Goal: Task Accomplishment & Management: Use online tool/utility

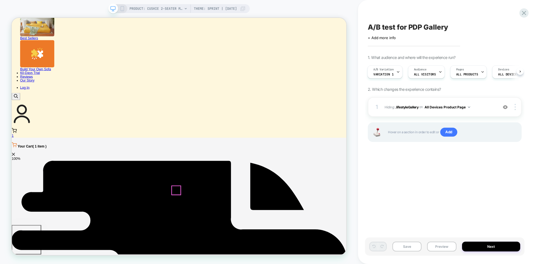
click at [230, 245] on div at bounding box center [231, 248] width 12 height 12
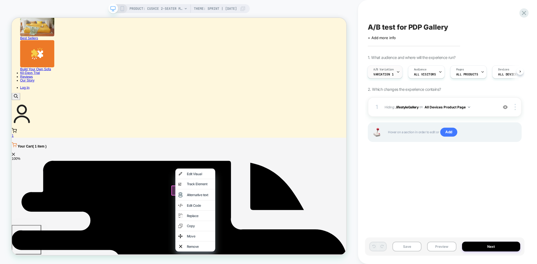
click at [380, 75] on span "Variation 1" at bounding box center [383, 74] width 20 height 4
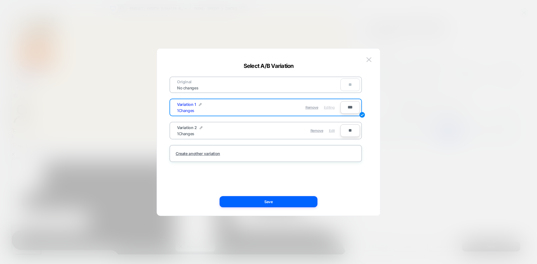
click at [332, 130] on span "Edit" at bounding box center [332, 131] width 6 height 4
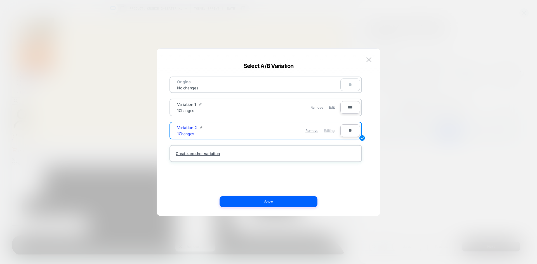
click at [346, 129] on input "**" at bounding box center [350, 130] width 20 height 13
type input "***"
type input "**"
type input "***"
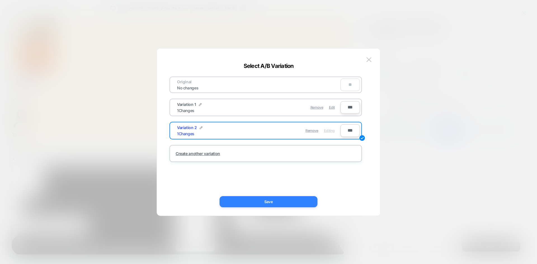
click at [271, 200] on button "Save" at bounding box center [268, 201] width 98 height 11
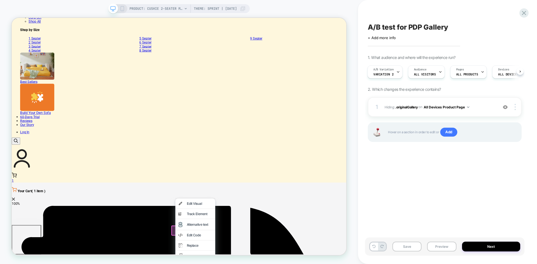
scroll to position [363, 0]
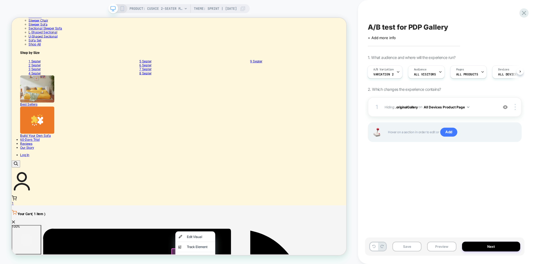
click at [416, 191] on div "A/B test for PDP Gallery Click to edit experience details + Add more info 1. Wh…" at bounding box center [444, 132] width 159 height 253
click at [436, 251] on button "Preview" at bounding box center [441, 247] width 29 height 10
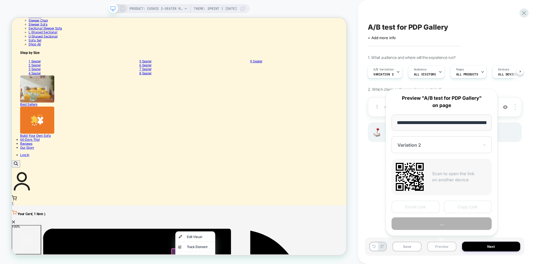
scroll to position [0, 162]
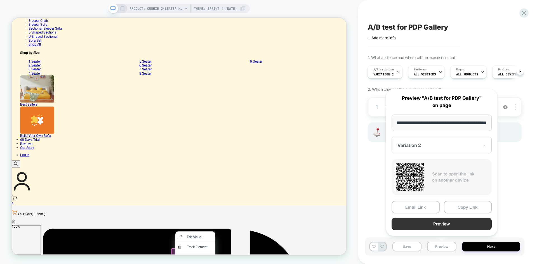
click at [452, 224] on button "Preview" at bounding box center [441, 224] width 100 height 13
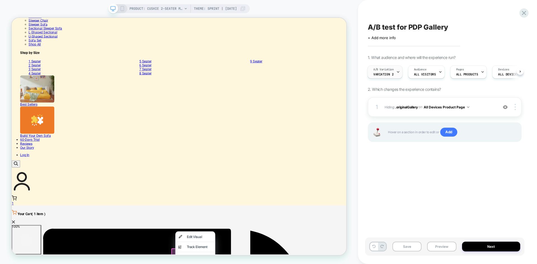
click at [384, 73] on span "Variation 2" at bounding box center [383, 74] width 20 height 4
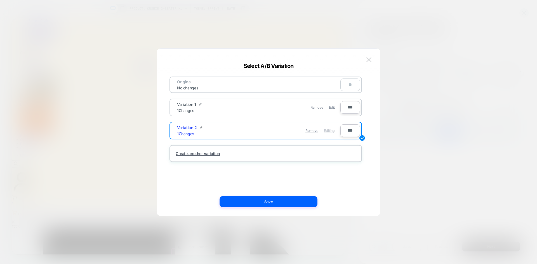
click at [368, 63] on button at bounding box center [369, 60] width 8 height 8
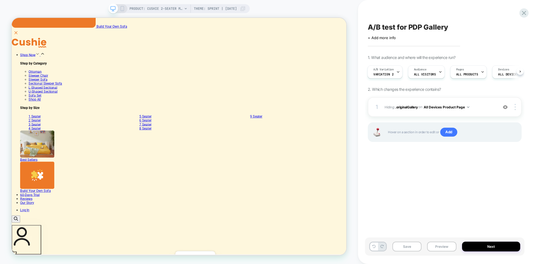
scroll to position [252, 0]
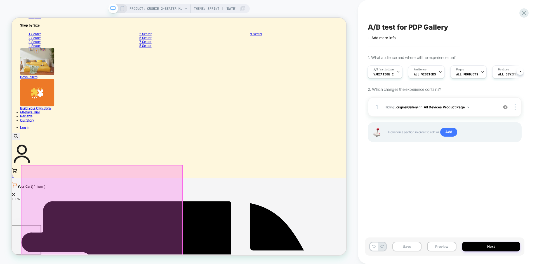
scroll to position [419, 0]
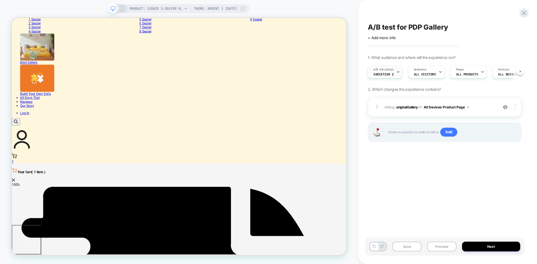
click at [400, 70] on div at bounding box center [398, 72] width 4 height 13
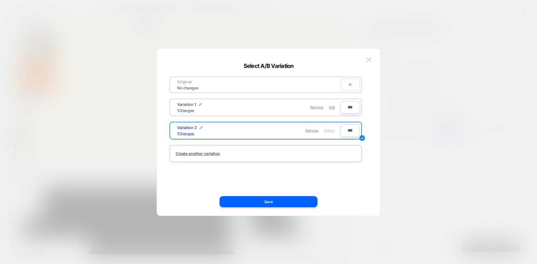
click at [243, 108] on div "Variation 1 1 Changes" at bounding box center [218, 107] width 82 height 11
click at [331, 110] on div "Edit" at bounding box center [332, 107] width 6 height 11
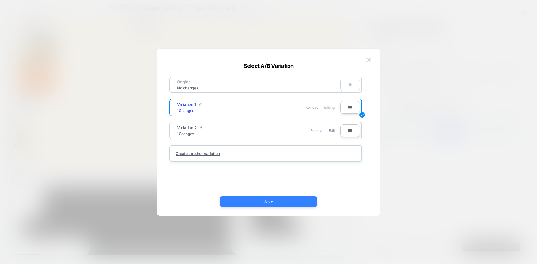
click at [290, 200] on button "Save" at bounding box center [268, 201] width 98 height 11
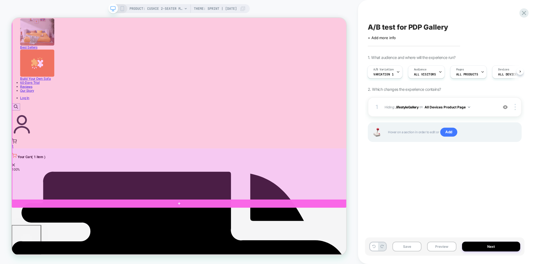
scroll to position [475, 0]
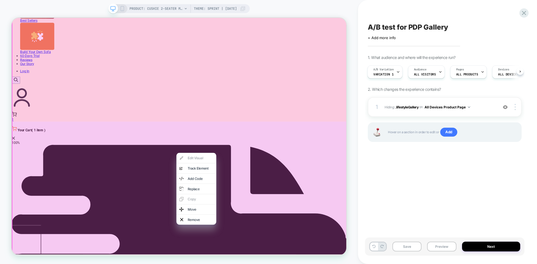
click at [231, 192] on div at bounding box center [236, 199] width 448 height 669
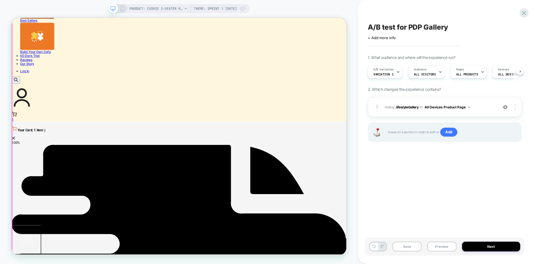
click at [230, 197] on div at bounding box center [235, 199] width 446 height 667
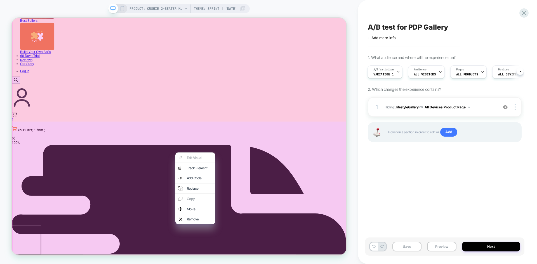
click at [229, 194] on div at bounding box center [236, 199] width 448 height 669
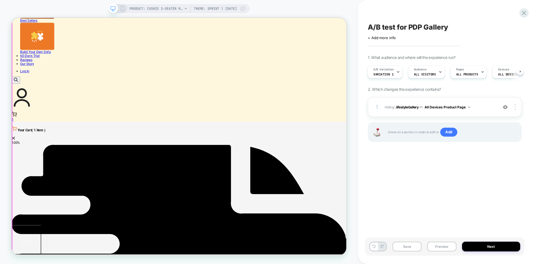
click at [195, 195] on div at bounding box center [235, 199] width 446 height 667
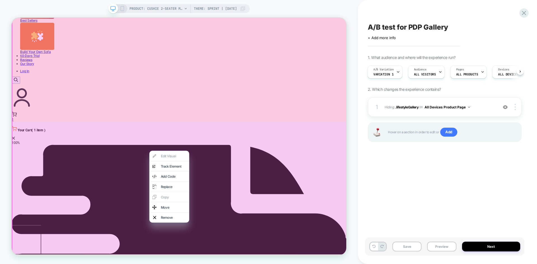
click at [231, 188] on div at bounding box center [236, 199] width 448 height 669
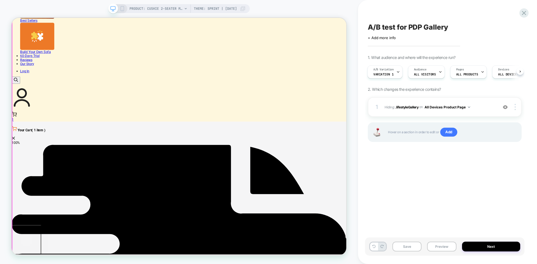
click at [234, 199] on div at bounding box center [235, 199] width 446 height 667
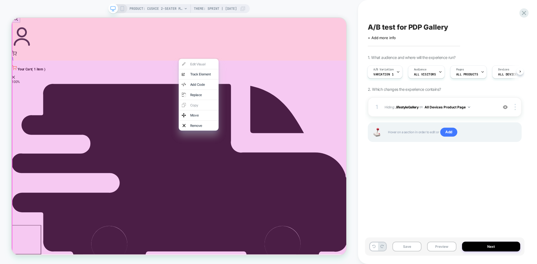
scroll to position [602, 0]
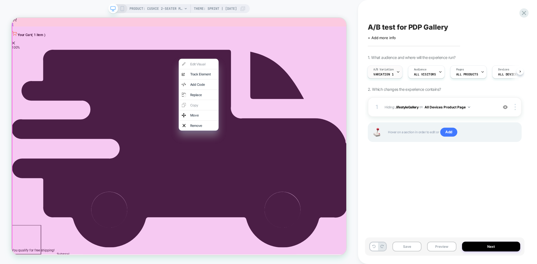
click at [396, 72] on div "A/B Variation Variation 1" at bounding box center [384, 72] width 32 height 13
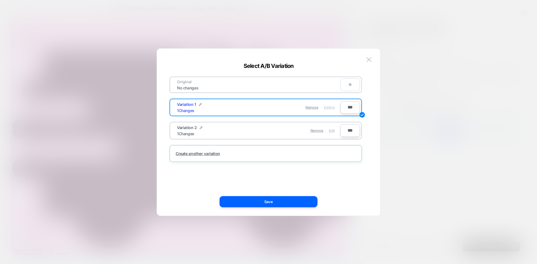
click at [330, 132] on span "Edit" at bounding box center [332, 131] width 6 height 4
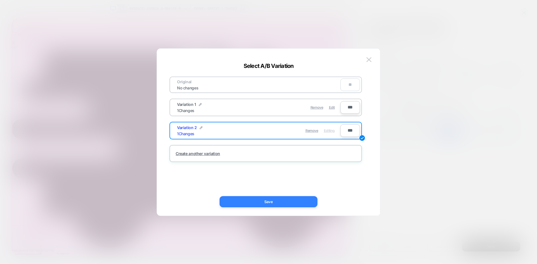
click at [279, 203] on button "Save" at bounding box center [268, 201] width 98 height 11
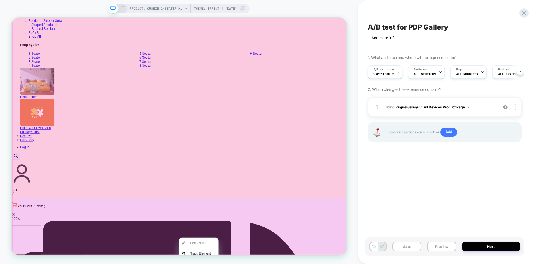
scroll to position [363, 0]
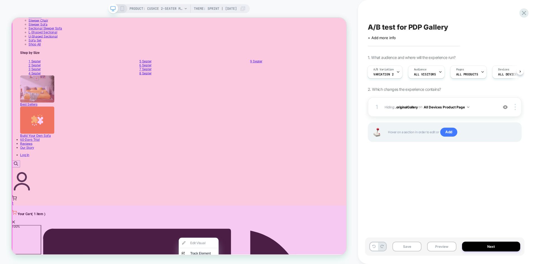
click at [377, 166] on div "A/B test for PDP Gallery Click to edit experience details + Add more info 1. Wh…" at bounding box center [444, 132] width 159 height 253
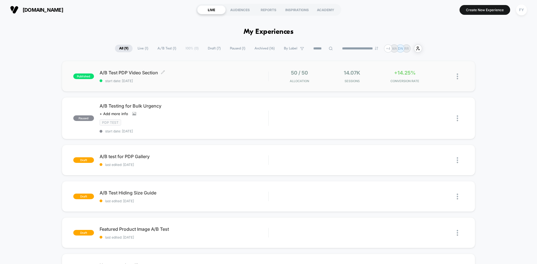
click at [208, 82] on span "start date: [DATE]" at bounding box center [184, 81] width 169 height 4
click at [226, 75] on span "A/B Test PDP Video Section Click to edit experience details" at bounding box center [184, 73] width 169 height 6
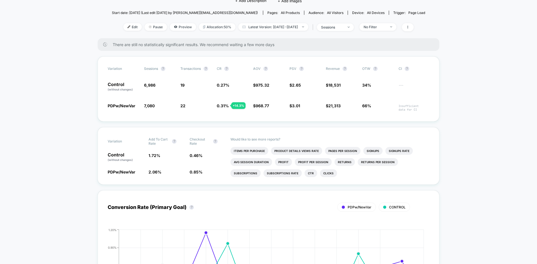
scroll to position [56, 0]
drag, startPoint x: 114, startPoint y: 106, endPoint x: 206, endPoint y: 104, distance: 92.3
click at [206, 104] on div "PDPw/NewVar 7,080 + 1.3 % 22 + 14.3 % 0.31 % + 14.3 % $ 968.77 - 0.67 % $ 3.01 …" at bounding box center [269, 107] width 322 height 9
click at [203, 105] on span "22 + 14.3 %" at bounding box center [195, 107] width 31 height 9
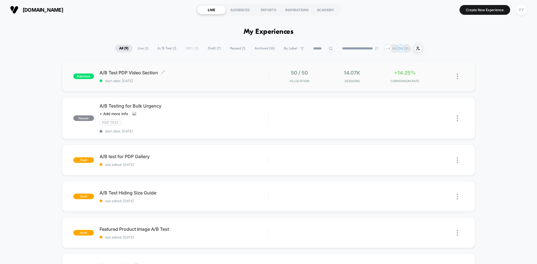
click at [133, 74] on span "A/B Test PDP Video Section Click to edit experience details" at bounding box center [184, 73] width 169 height 6
